Goal: Information Seeking & Learning: Understand process/instructions

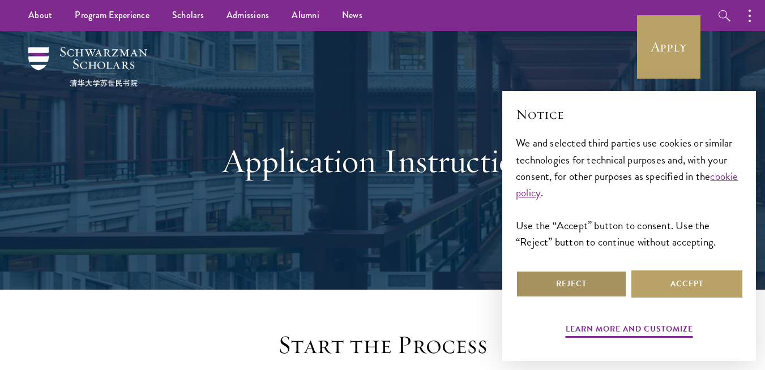
click at [586, 283] on button "Reject" at bounding box center [571, 284] width 111 height 27
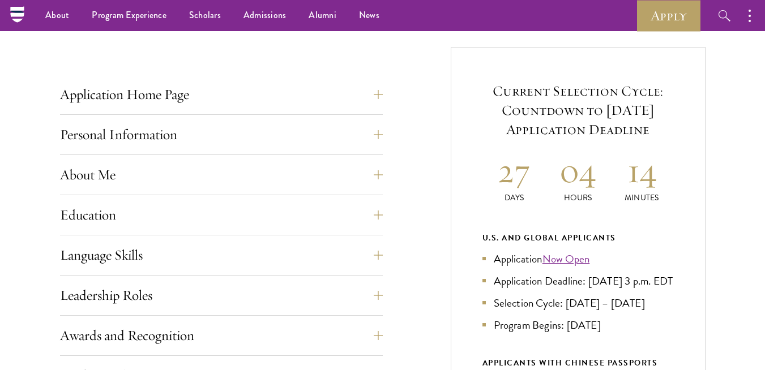
scroll to position [407, 0]
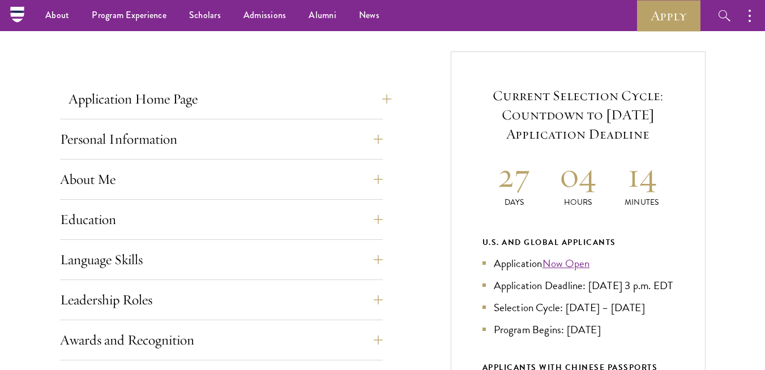
drag, startPoint x: 377, startPoint y: 84, endPoint x: 380, endPoint y: 98, distance: 14.3
click at [383, 100] on button "Application Home Page" at bounding box center [230, 99] width 323 height 27
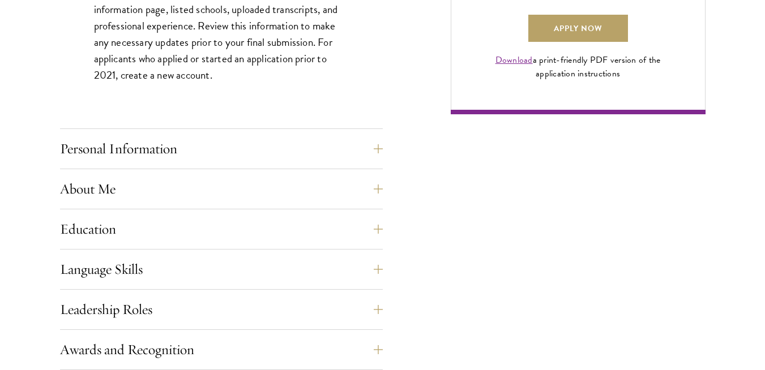
scroll to position [905, 0]
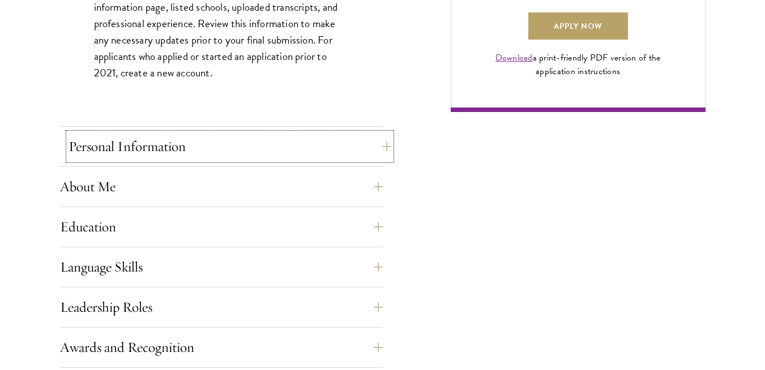
click at [374, 147] on button "Personal Information" at bounding box center [230, 146] width 323 height 27
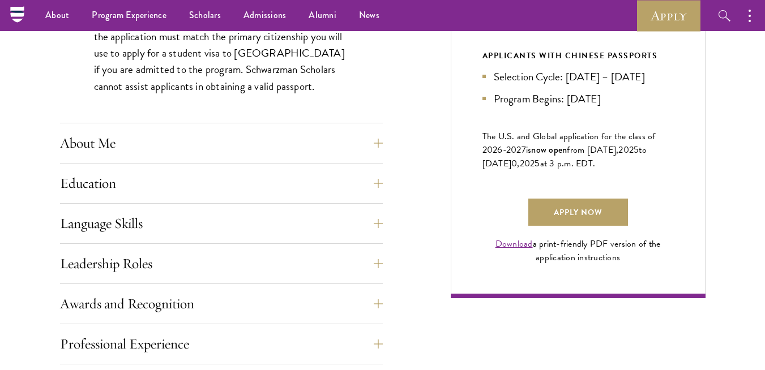
scroll to position [714, 0]
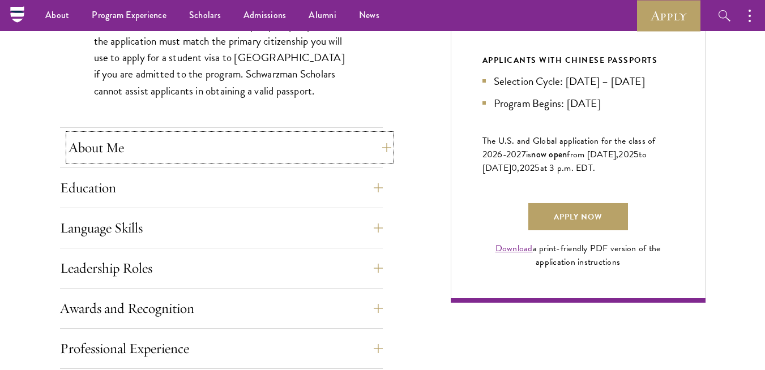
click at [377, 146] on button "About Me" at bounding box center [230, 147] width 323 height 27
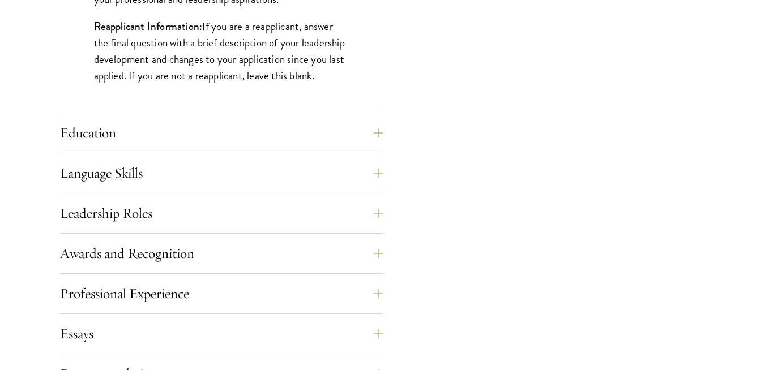
scroll to position [1053, 0]
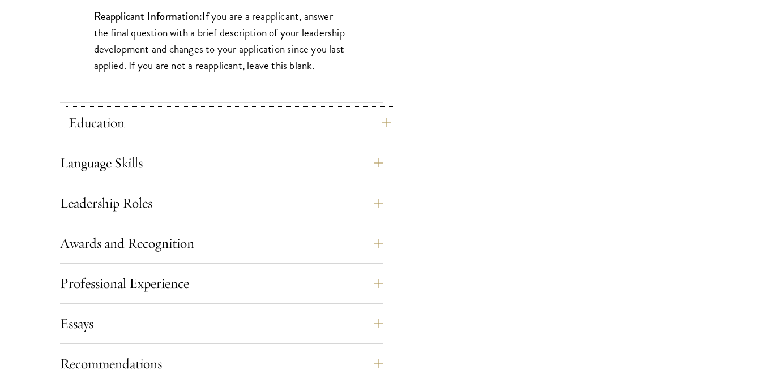
click at [382, 122] on button "Education" at bounding box center [230, 122] width 323 height 27
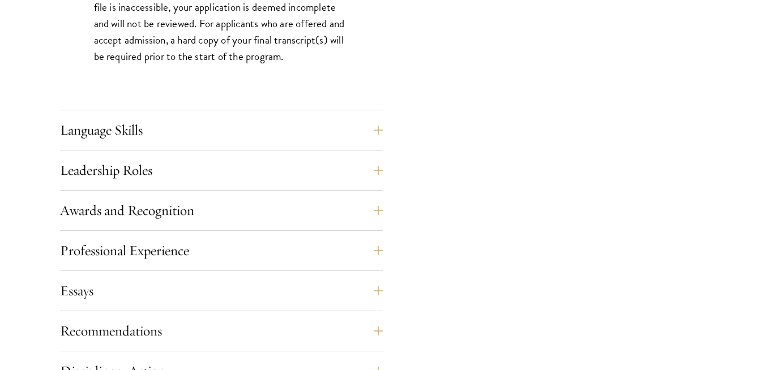
scroll to position [1893, 0]
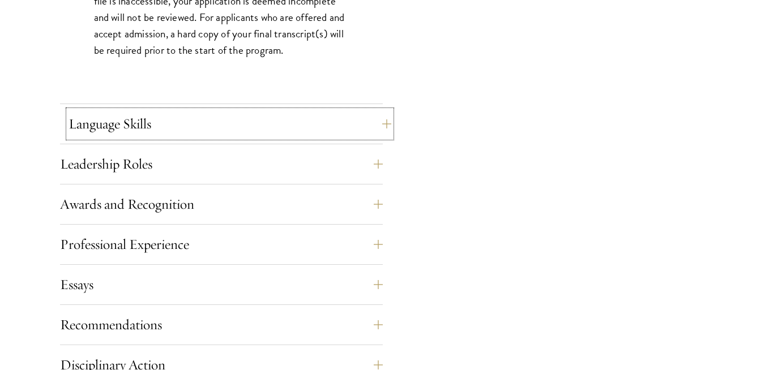
click at [380, 125] on button "Language Skills" at bounding box center [230, 123] width 323 height 27
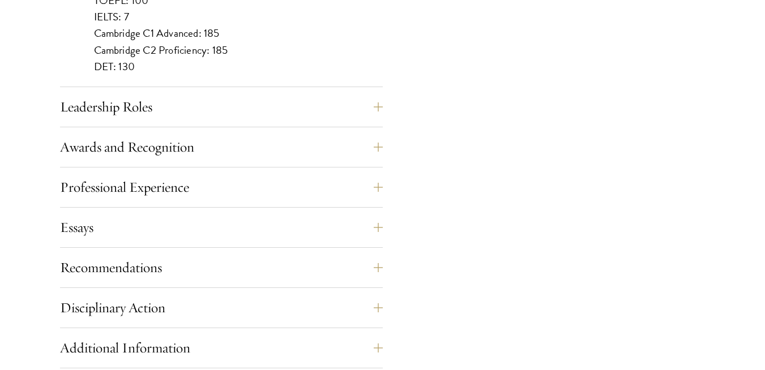
scroll to position [1197, 0]
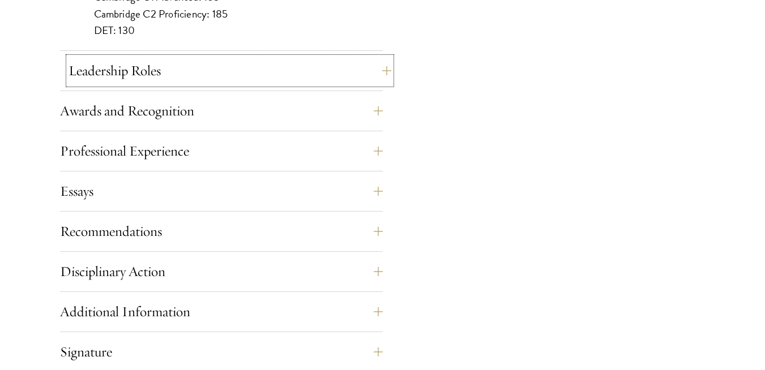
click at [379, 71] on button "Leadership Roles" at bounding box center [230, 70] width 323 height 27
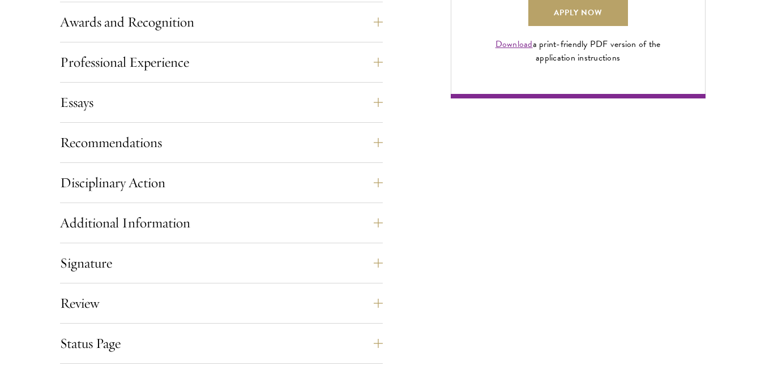
scroll to position [923, 0]
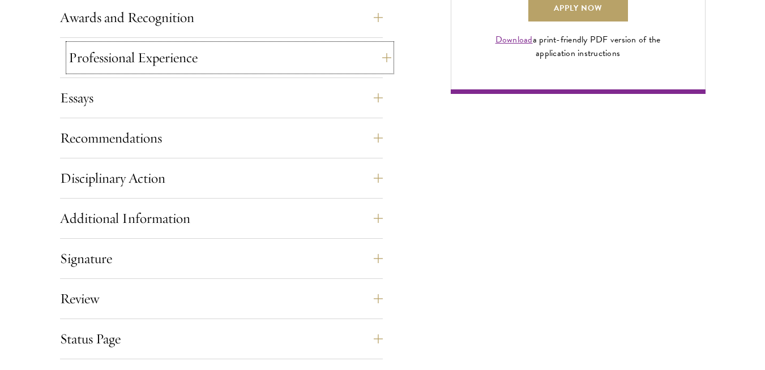
click at [387, 59] on button "Professional Experience" at bounding box center [230, 57] width 323 height 27
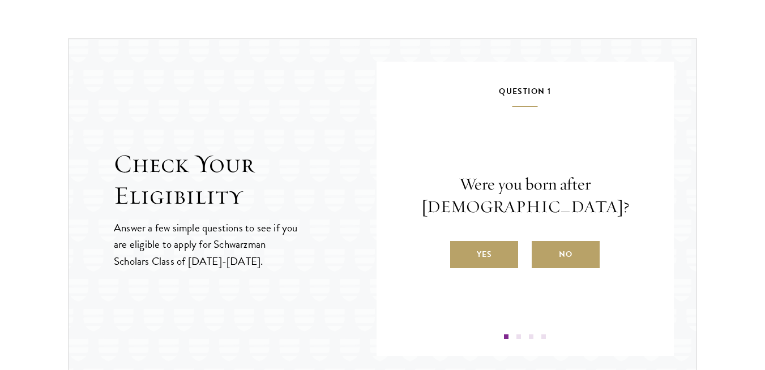
scroll to position [1510, 0]
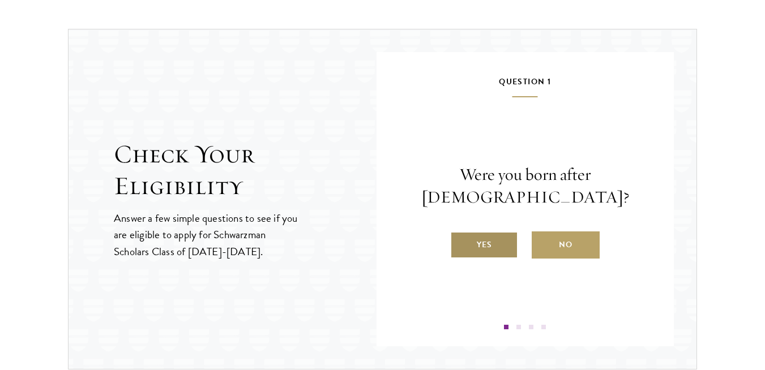
click at [487, 240] on label "Yes" at bounding box center [484, 245] width 68 height 27
click at [461, 240] on input "Yes" at bounding box center [455, 238] width 10 height 10
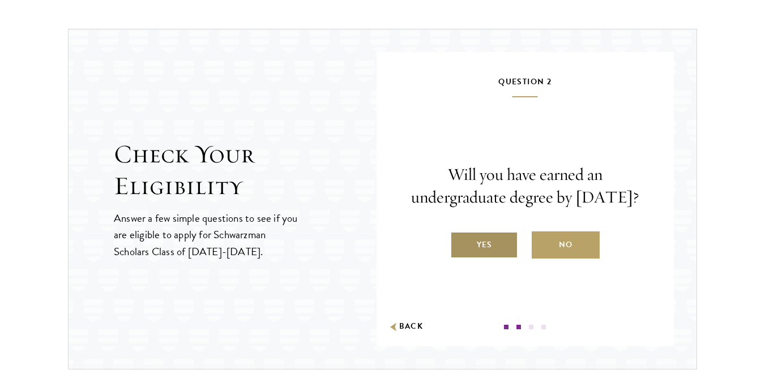
click at [487, 248] on label "Yes" at bounding box center [484, 245] width 68 height 27
click at [461, 243] on input "Yes" at bounding box center [455, 238] width 10 height 10
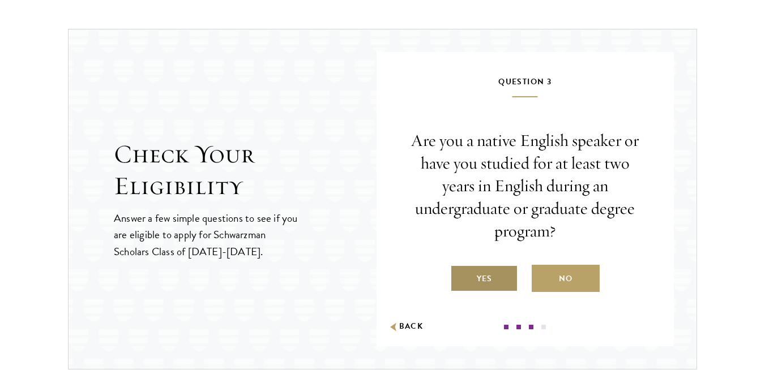
click at [487, 271] on label "Yes" at bounding box center [484, 278] width 68 height 27
click at [461, 271] on input "Yes" at bounding box center [455, 272] width 10 height 10
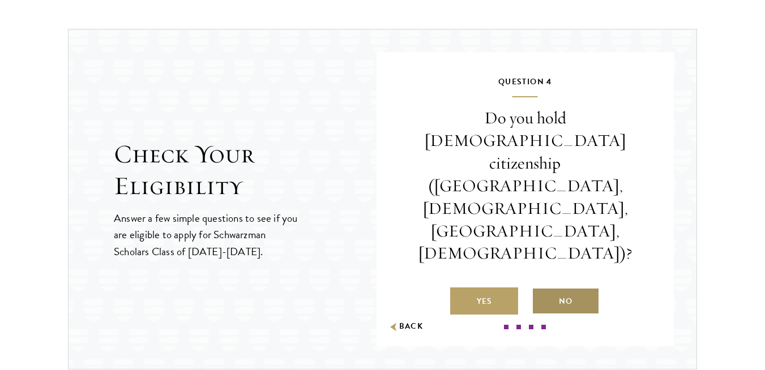
click at [566, 288] on label "No" at bounding box center [566, 301] width 68 height 27
click at [542, 289] on input "No" at bounding box center [537, 294] width 10 height 10
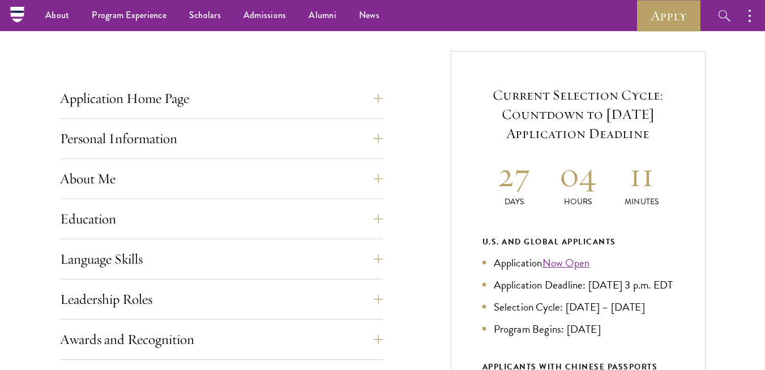
scroll to position [398, 0]
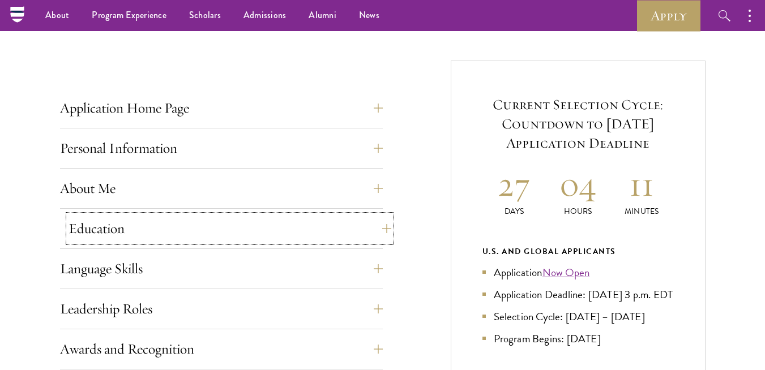
click at [382, 229] on button "Education" at bounding box center [230, 228] width 323 height 27
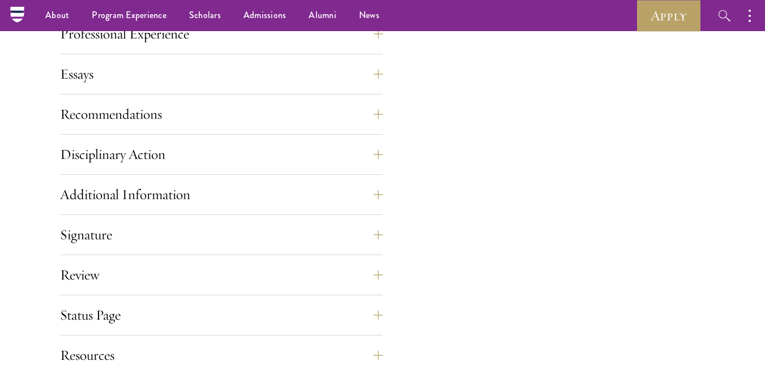
scroll to position [2098, 0]
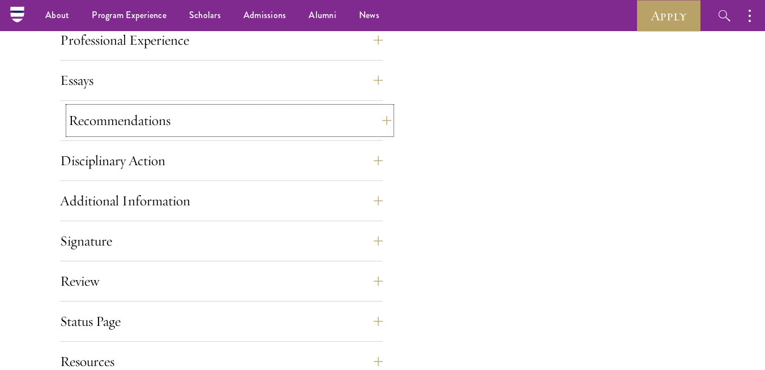
click at [380, 116] on button "Recommendations" at bounding box center [230, 120] width 323 height 27
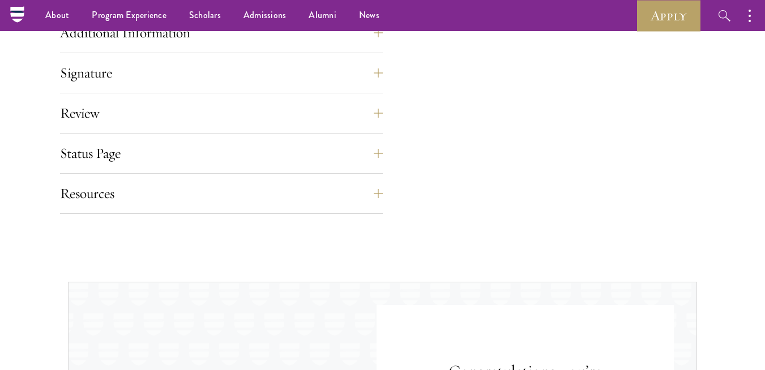
scroll to position [1831, 0]
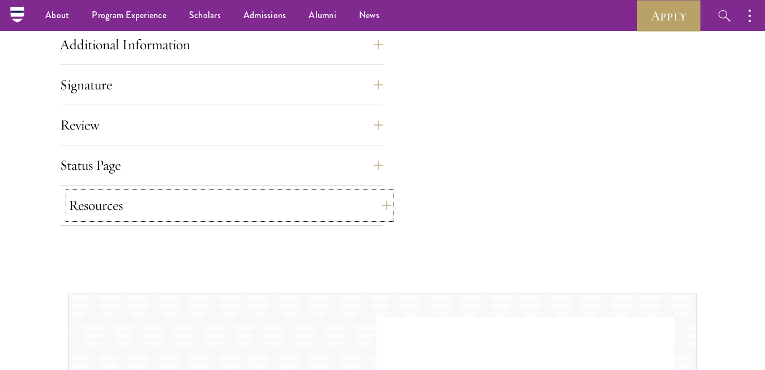
click at [378, 205] on button "Resources" at bounding box center [230, 205] width 323 height 27
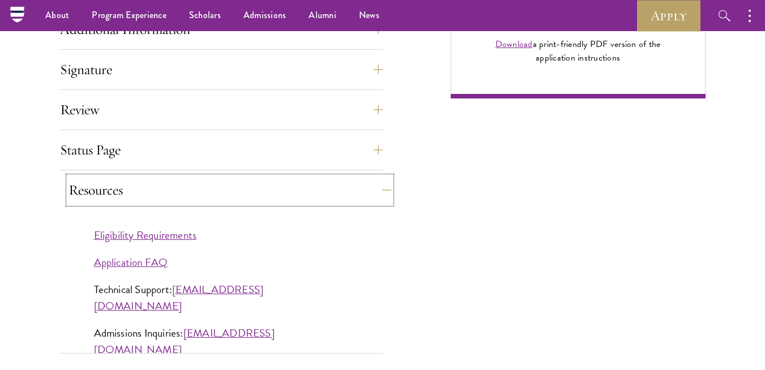
scroll to position [904, 0]
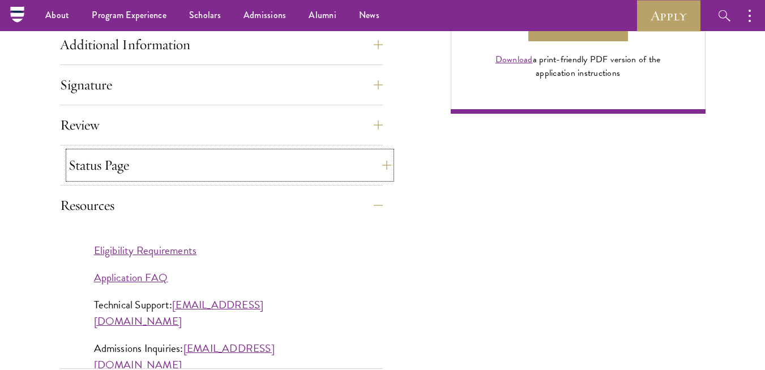
click at [376, 164] on button "Status Page" at bounding box center [230, 165] width 323 height 27
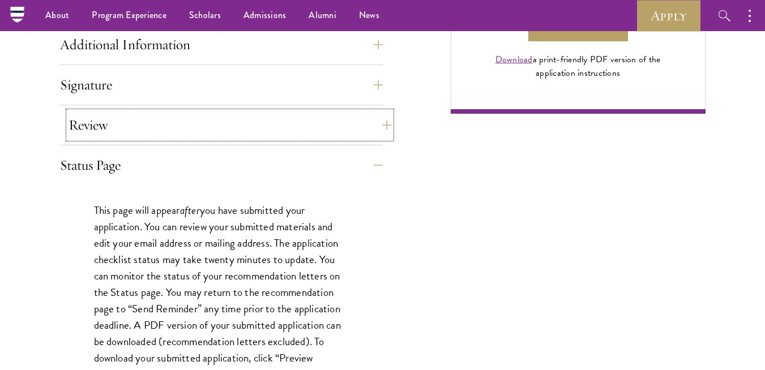
click at [379, 122] on button "Review" at bounding box center [230, 125] width 323 height 27
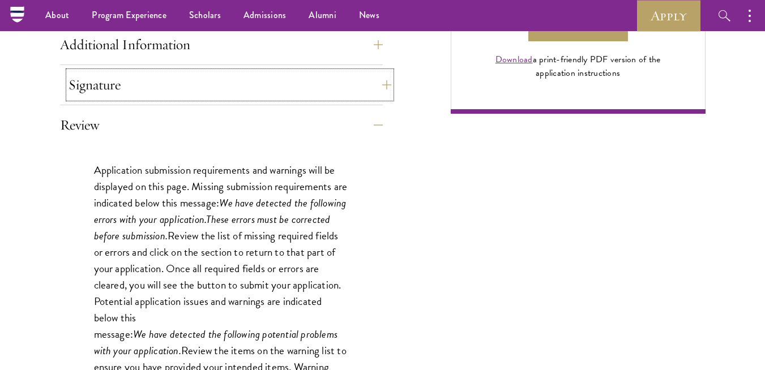
click at [380, 92] on button "Signature" at bounding box center [230, 84] width 323 height 27
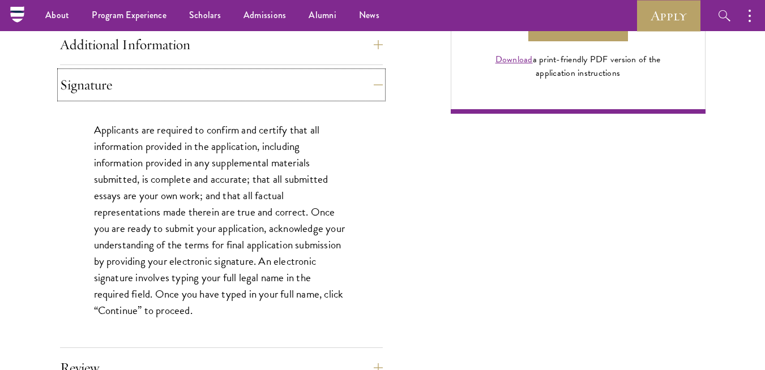
scroll to position [580, 0]
